Goal: Navigation & Orientation: Find specific page/section

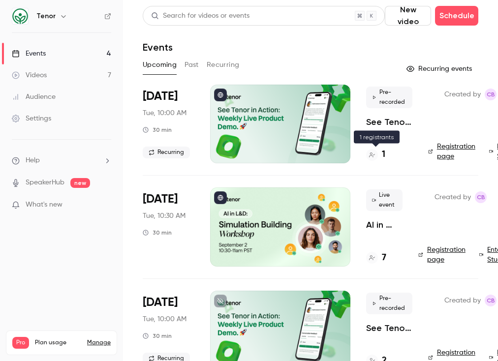
click at [381, 149] on div "1" at bounding box center [375, 154] width 19 height 13
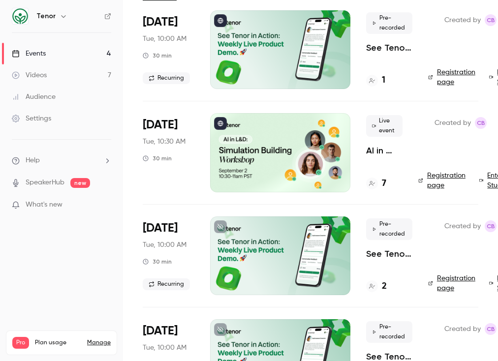
scroll to position [74, 0]
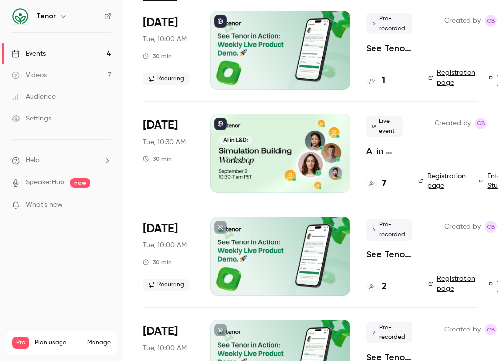
click at [386, 183] on h4 "7" at bounding box center [384, 184] width 4 height 13
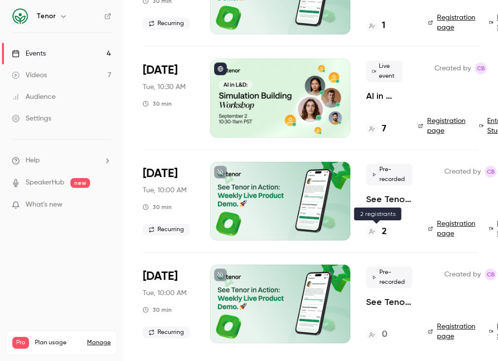
click at [382, 233] on h4 "2" at bounding box center [384, 232] width 5 height 13
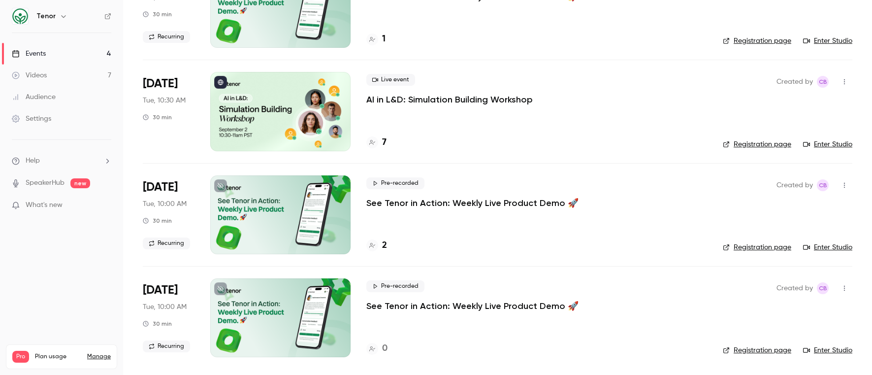
scroll to position [117, 0]
